Goal: Information Seeking & Learning: Find contact information

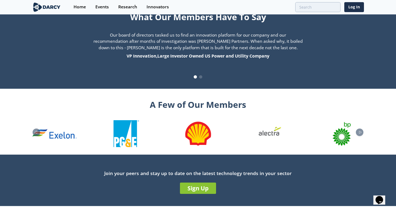
drag, startPoint x: 133, startPoint y: 204, endPoint x: 156, endPoint y: 205, distance: 22.9
click at [156, 210] on p "© Copyright 2025 Darcy Partners, LLC | All Rights Reserved | Terms of Use | Pri…" at bounding box center [198, 212] width 372 height 5
copy p "Darcy Partners"
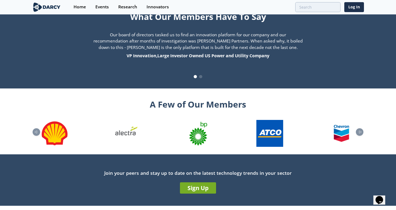
scroll to position [559, 0]
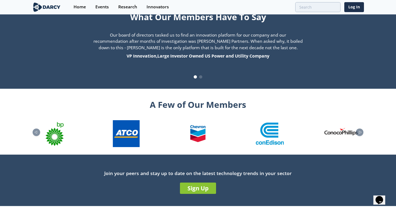
drag, startPoint x: 133, startPoint y: 204, endPoint x: 163, endPoint y: 204, distance: 30.4
click at [163, 210] on p "© Copyright 2025 Darcy Partners, LLC | All Rights Reserved | Terms of Use | Pri…" at bounding box center [198, 212] width 372 height 5
copy p "Darcy Partners, LLC"
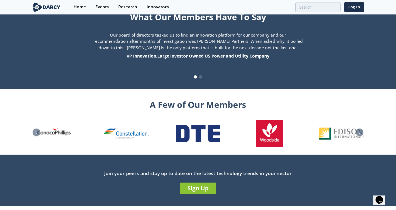
click at [283, 210] on link "Support" at bounding box center [289, 212] width 13 height 5
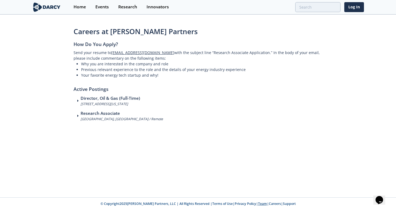
click at [258, 204] on link "Team" at bounding box center [262, 204] width 9 height 5
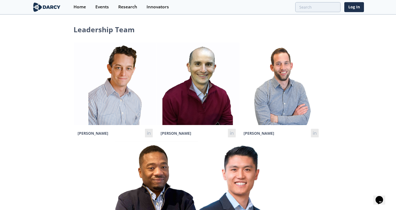
click at [47, 9] on img at bounding box center [46, 6] width 29 height 9
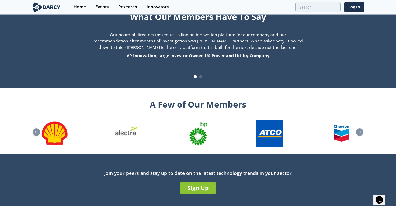
scroll to position [559, 0]
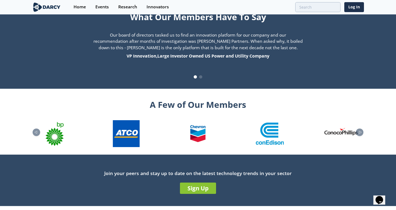
click at [269, 210] on link "Careers" at bounding box center [275, 212] width 12 height 5
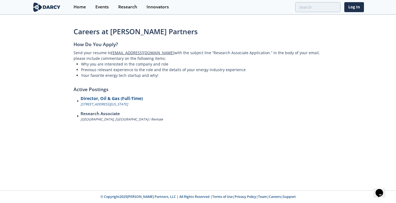
click at [106, 104] on p "[STREET_ADDRESS][US_STATE]" at bounding box center [111, 104] width 62 height 5
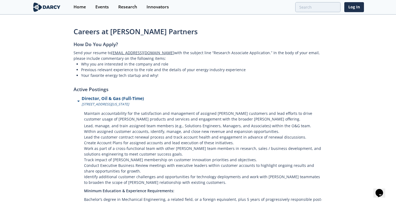
drag, startPoint x: 160, startPoint y: 105, endPoint x: 81, endPoint y: 103, distance: 78.9
click at [81, 103] on div "Director, Oil & Gas (Full-Time) 910 Louisiana St, STE 4650, Houston, TX 77002" at bounding box center [197, 100] width 249 height 11
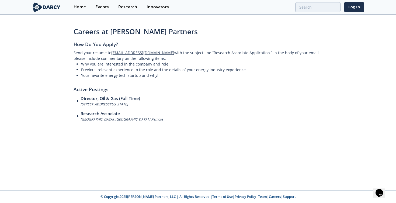
copy p "[STREET_ADDRESS][US_STATE]"
